Goal: Find specific page/section: Find specific page/section

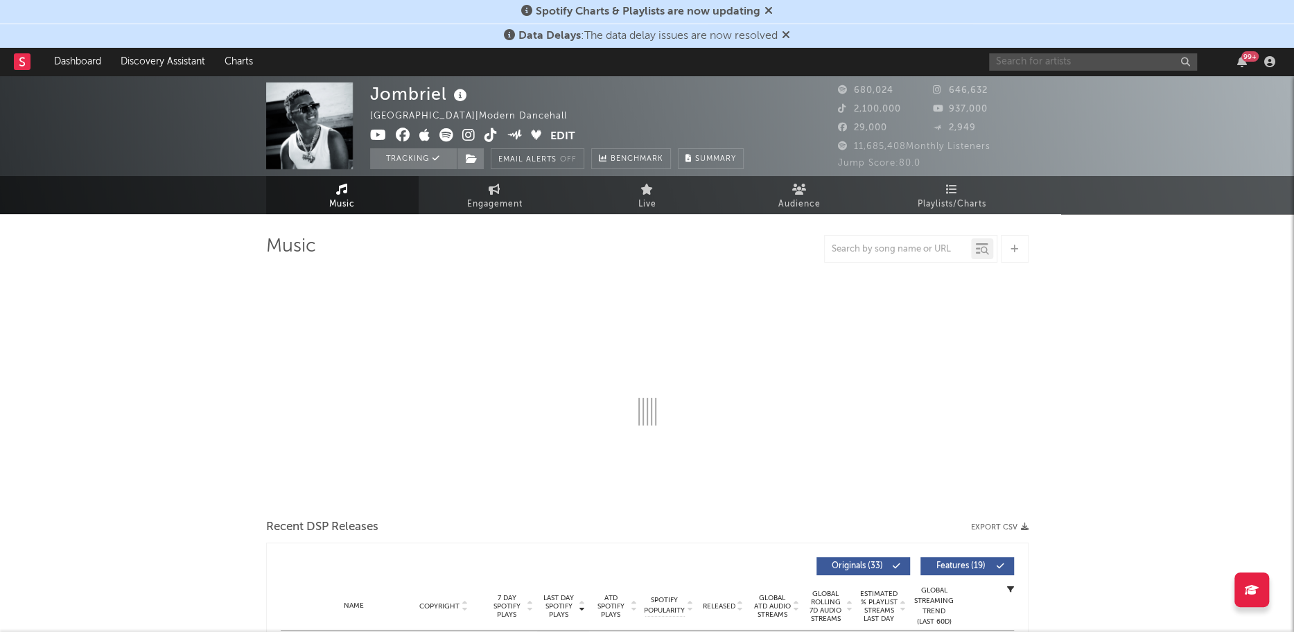
click at [1058, 64] on input "text" at bounding box center [1093, 61] width 208 height 17
select select "6m"
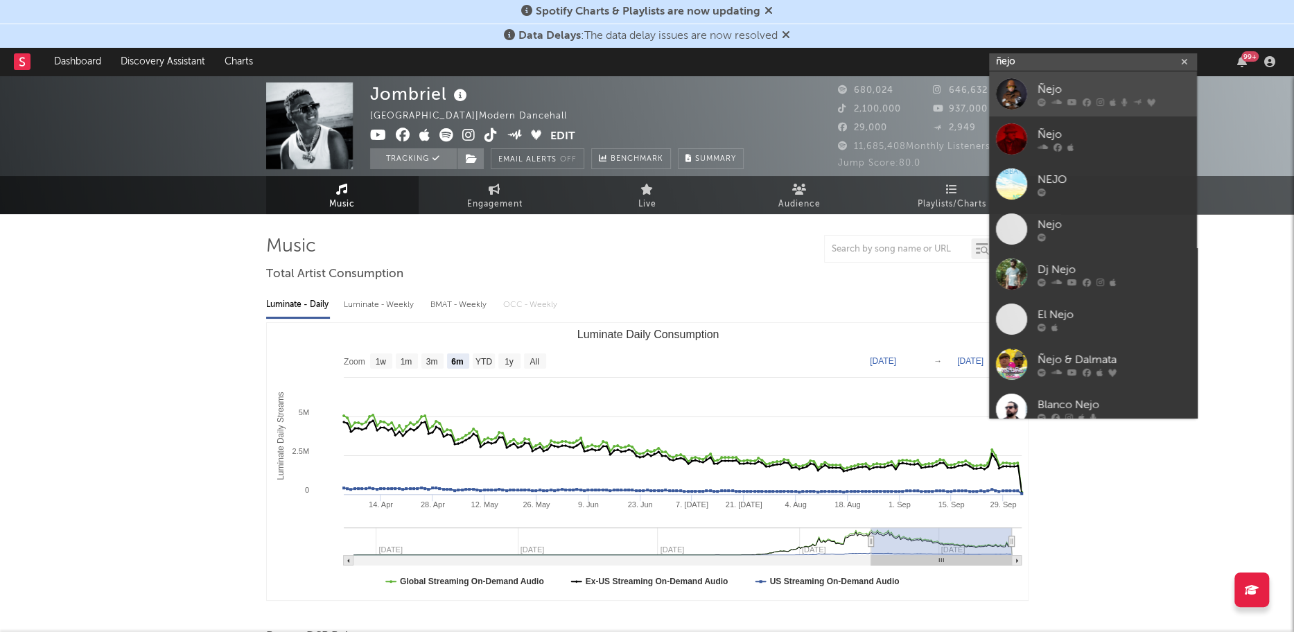
type input "ñejo"
click at [1004, 95] on div at bounding box center [1011, 93] width 31 height 31
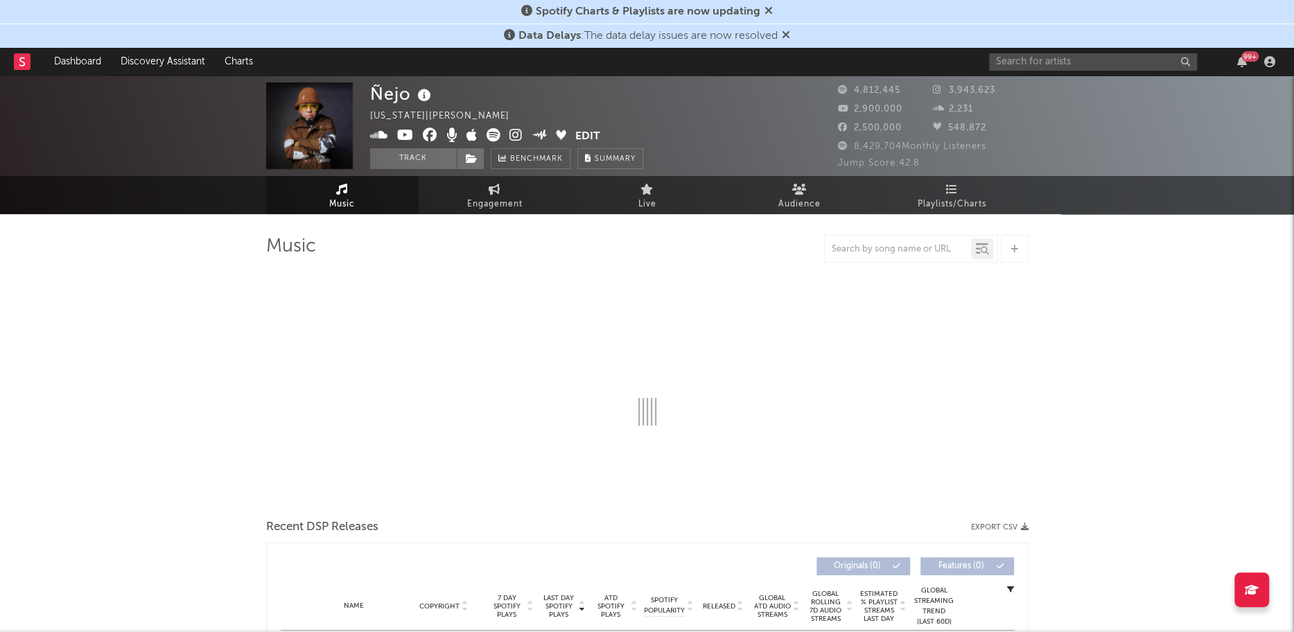
select select "6m"
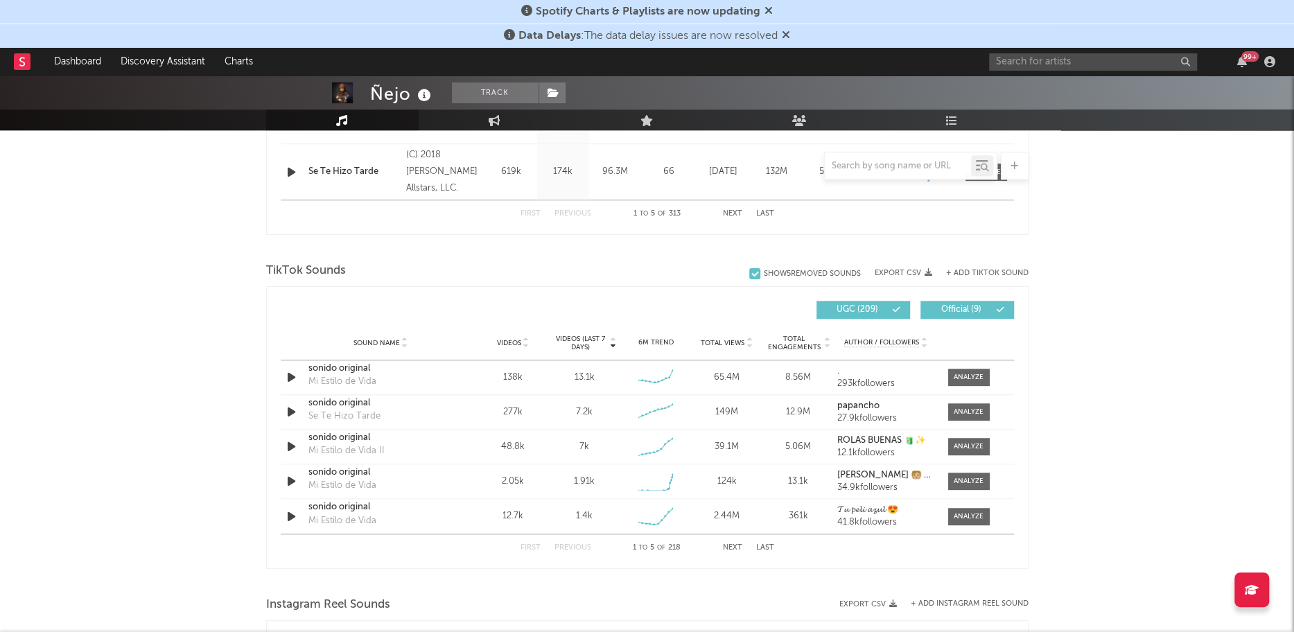
scroll to position [816, 0]
click at [886, 167] on input "text" at bounding box center [898, 166] width 146 height 11
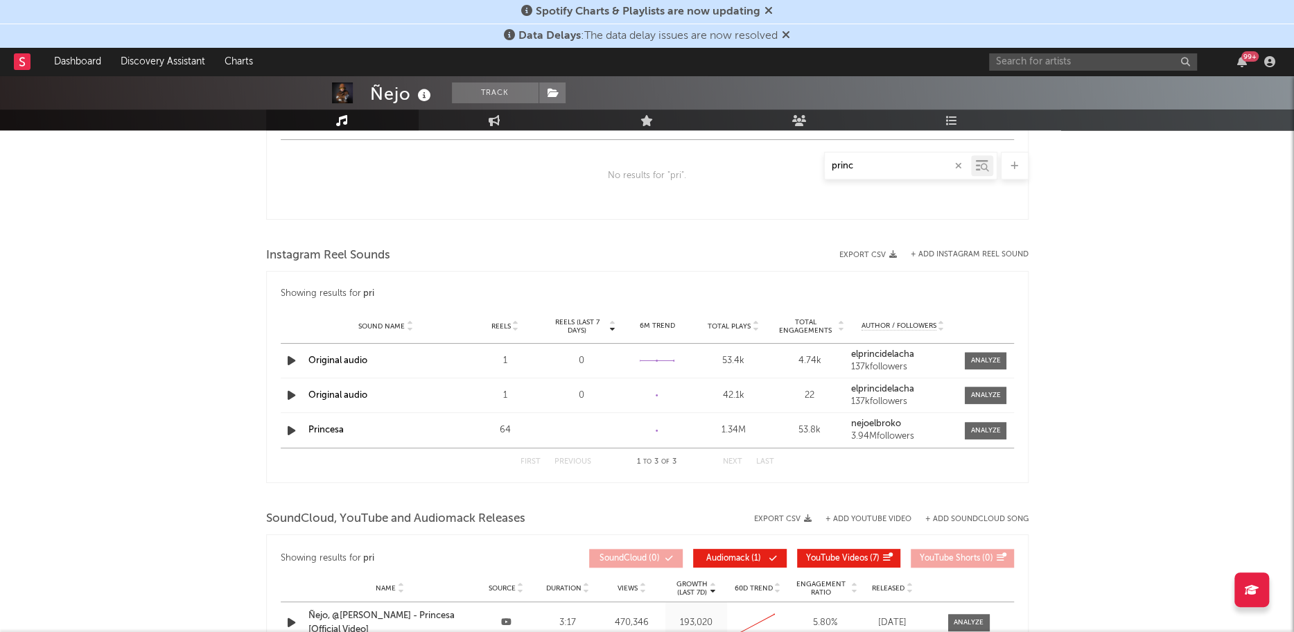
type input "prince"
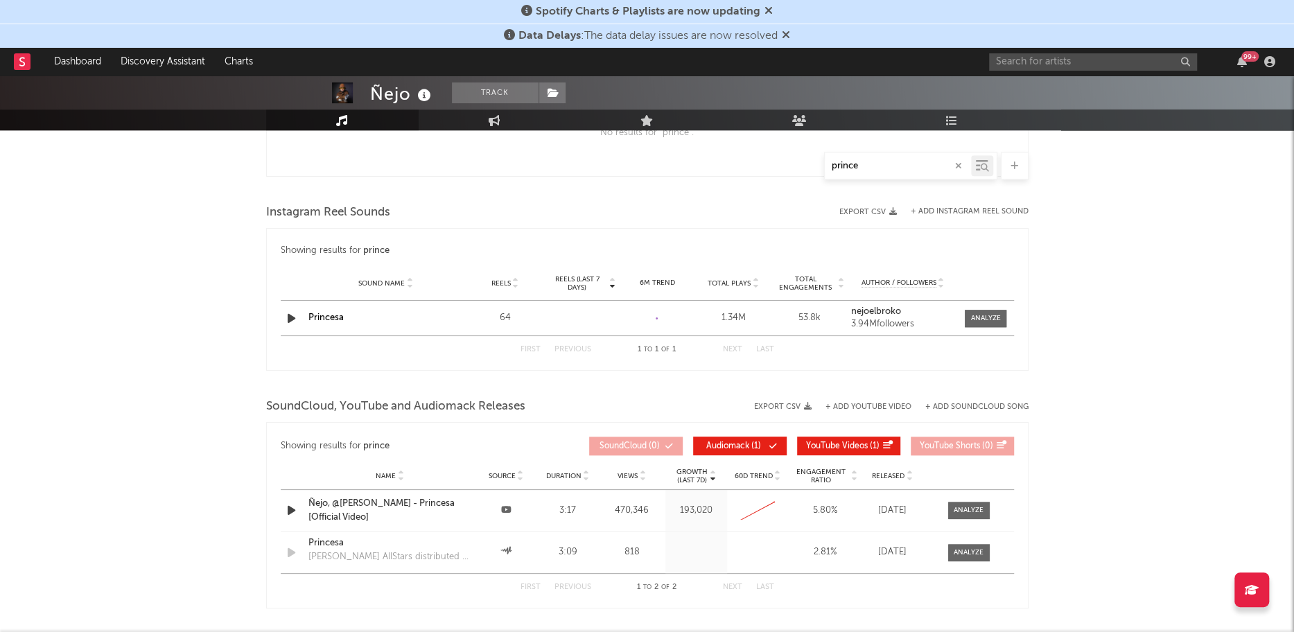
scroll to position [937, 0]
